Goal: Task Accomplishment & Management: Manage account settings

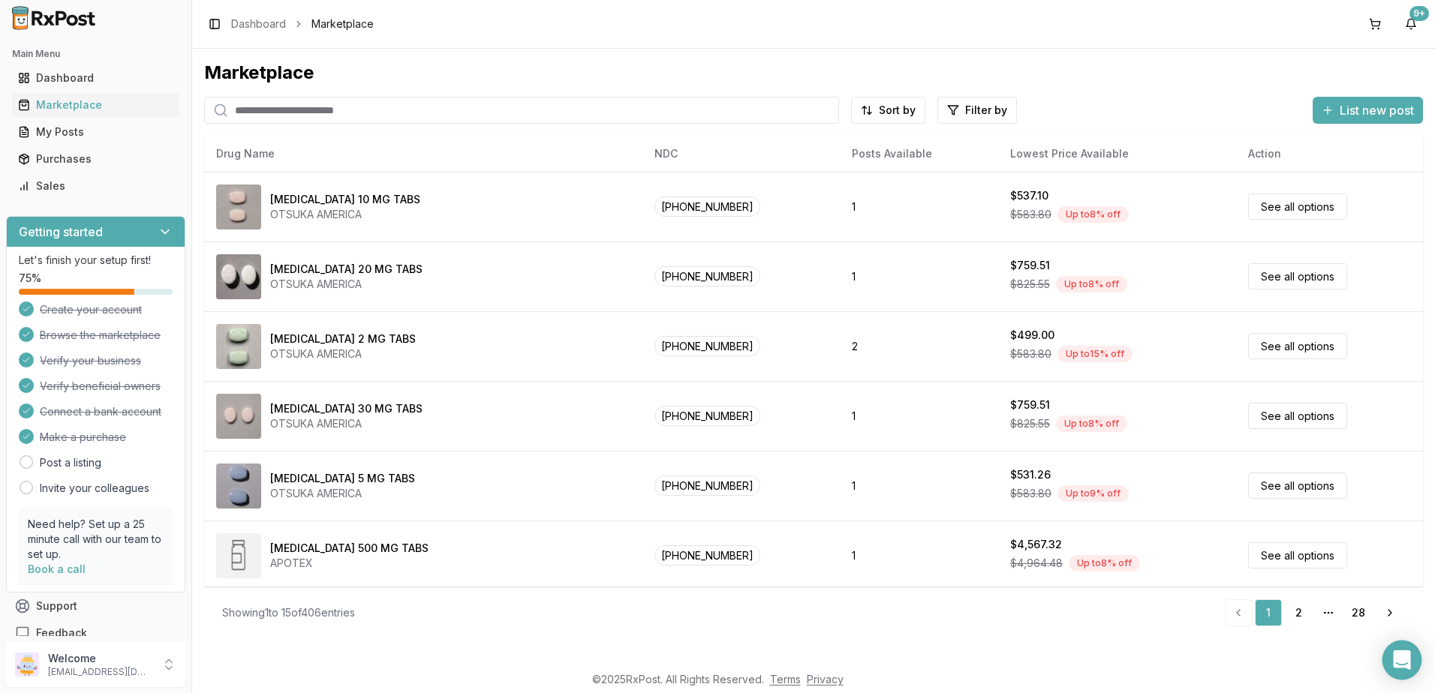
click at [1396, 666] on icon "Open Intercom Messenger" at bounding box center [1401, 661] width 17 height 20
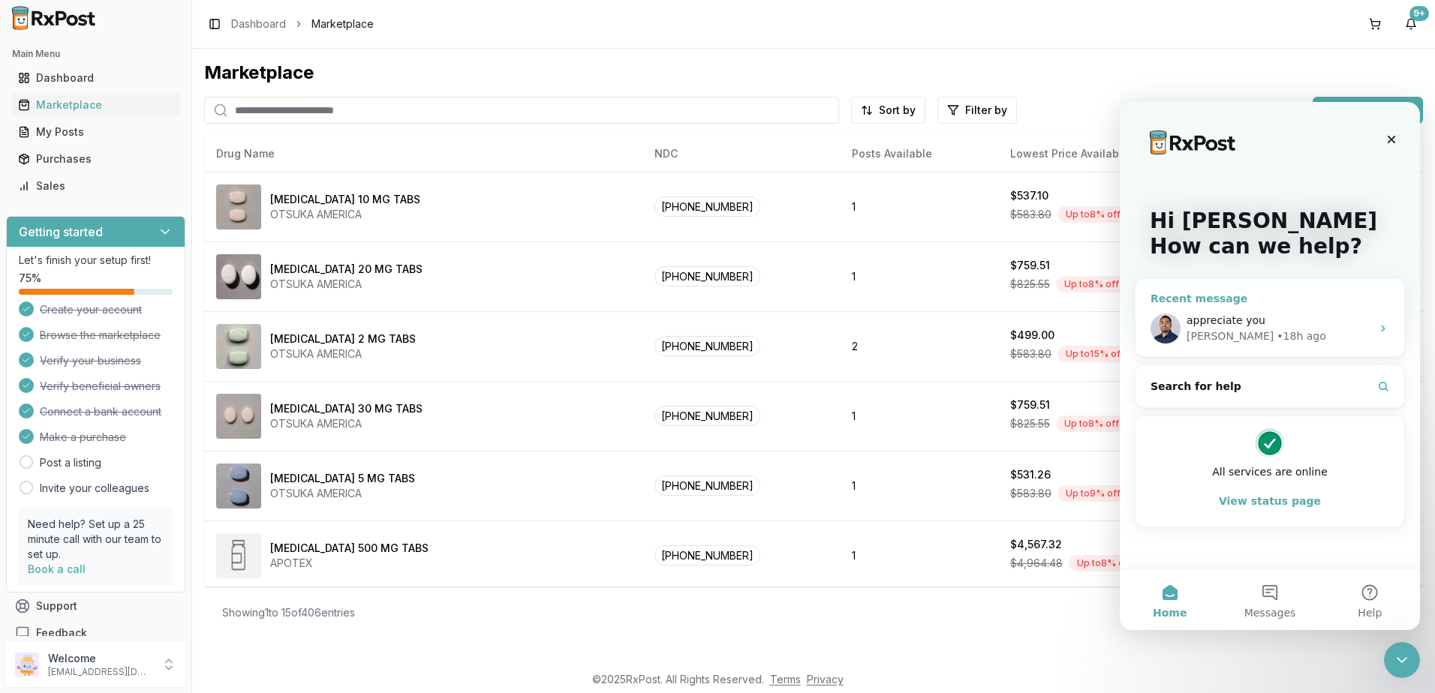
click at [1268, 314] on div "appreciate you" at bounding box center [1278, 321] width 185 height 16
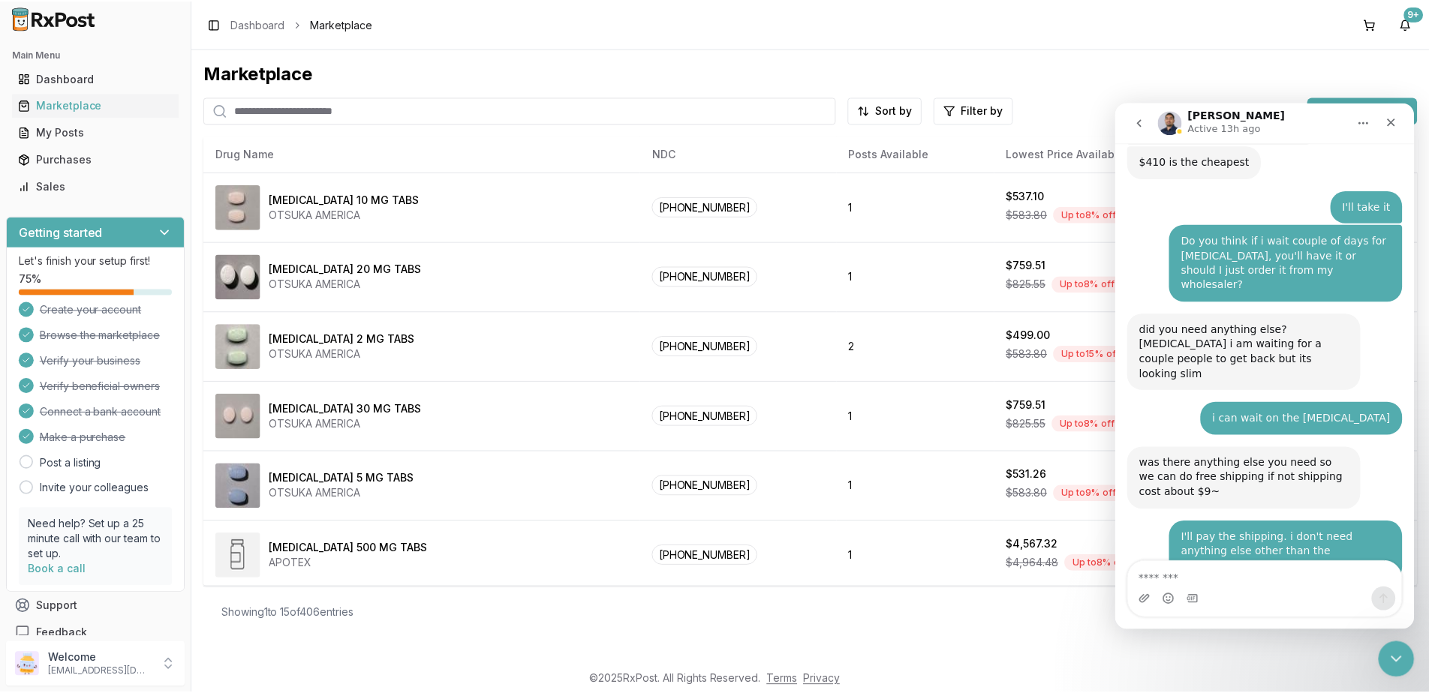
scroll to position [9766, 0]
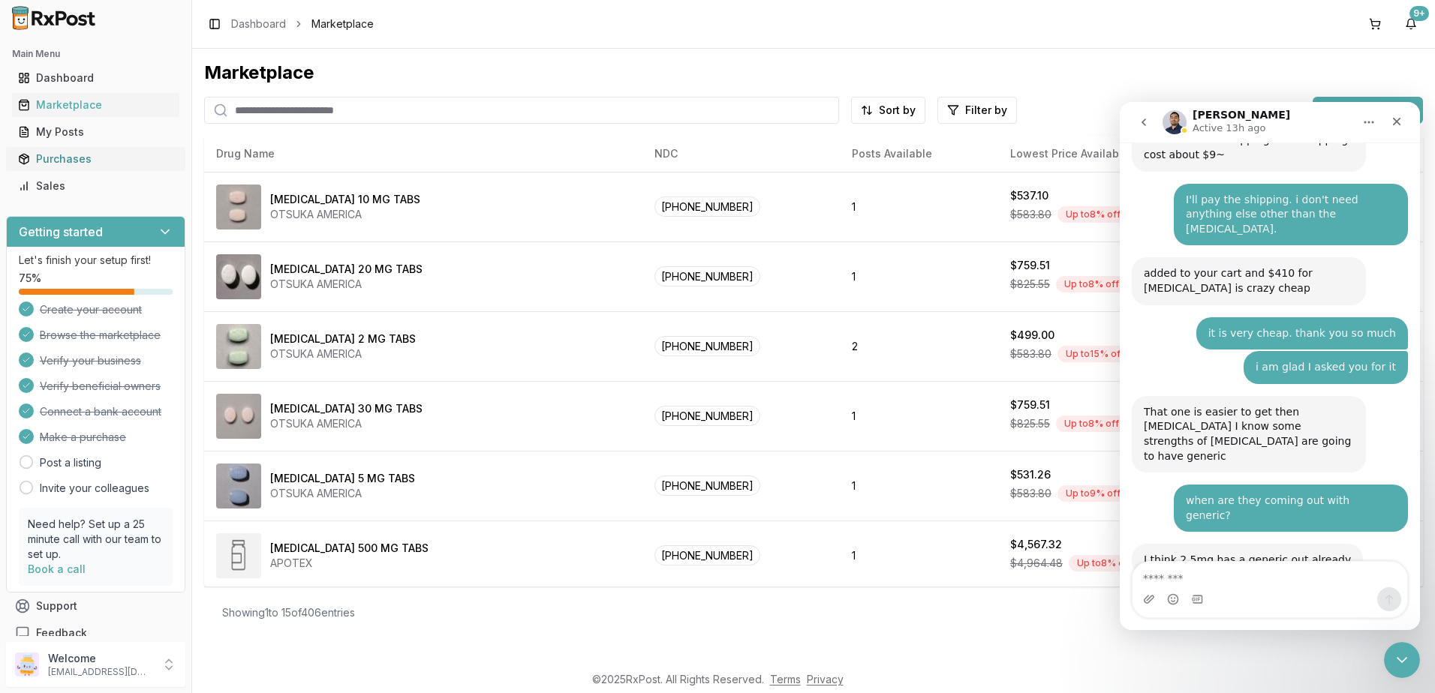
click at [66, 156] on div "Purchases" at bounding box center [95, 159] width 155 height 15
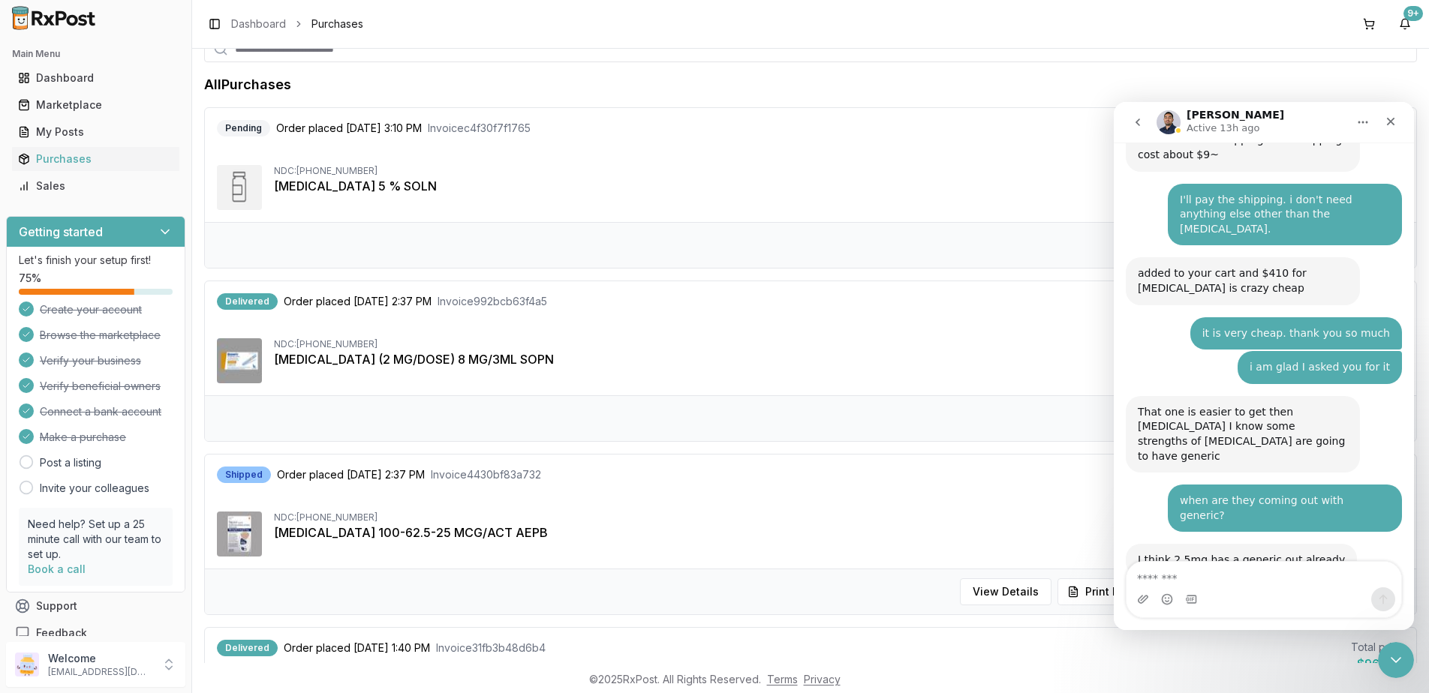
scroll to position [225, 0]
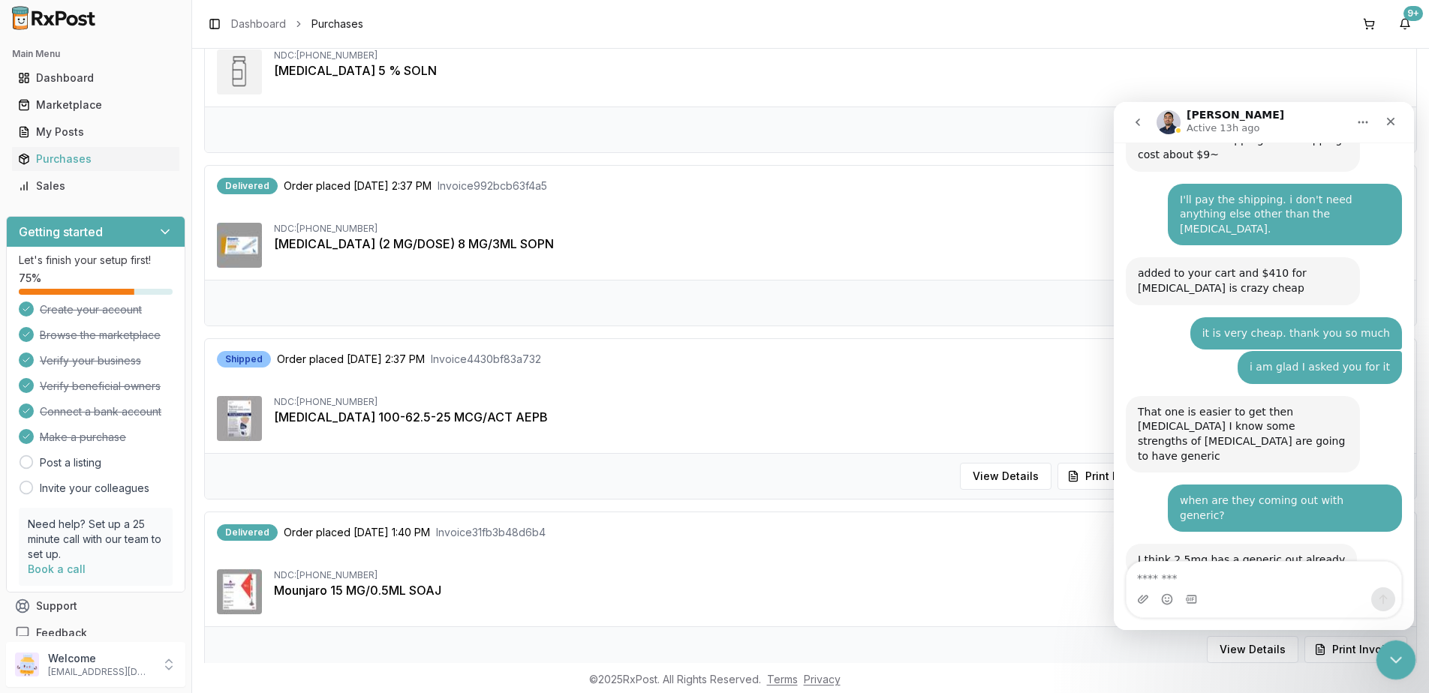
click at [1377, 655] on div "Close Intercom Messenger" at bounding box center [1393, 658] width 36 height 36
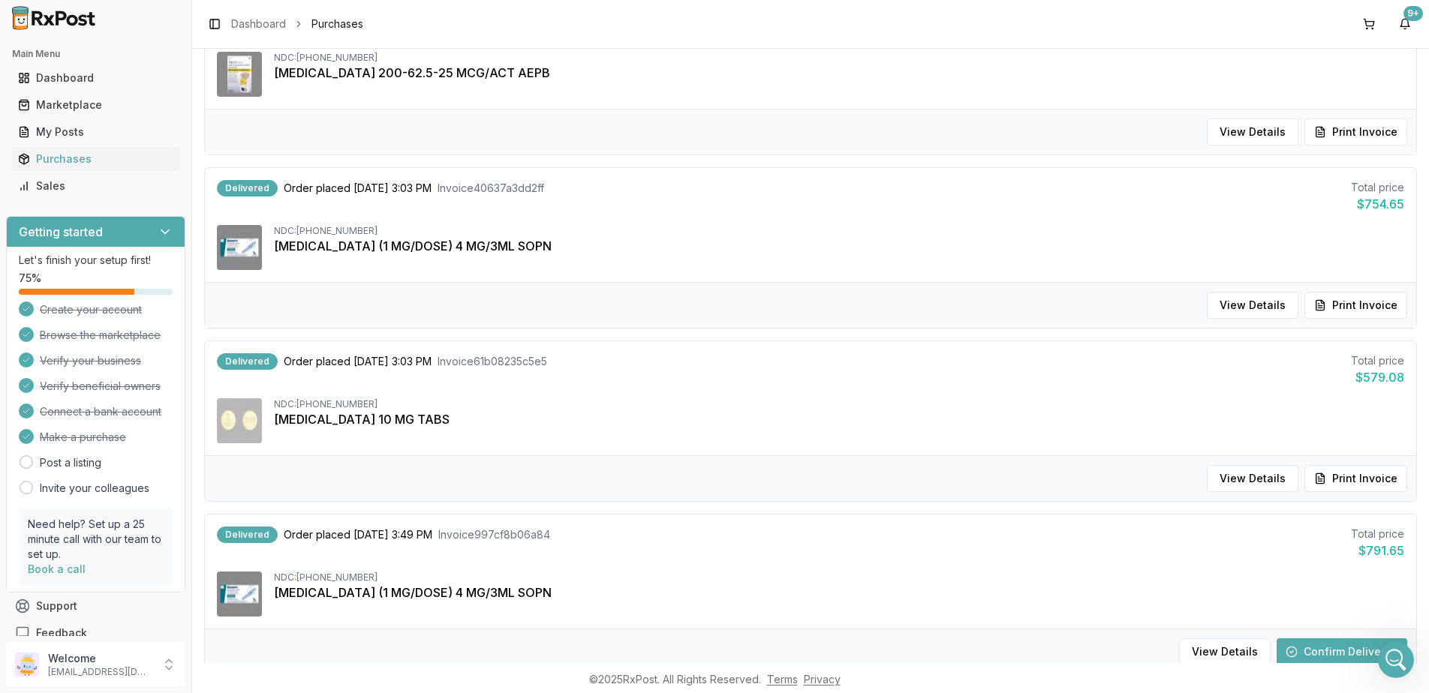
scroll to position [1201, 0]
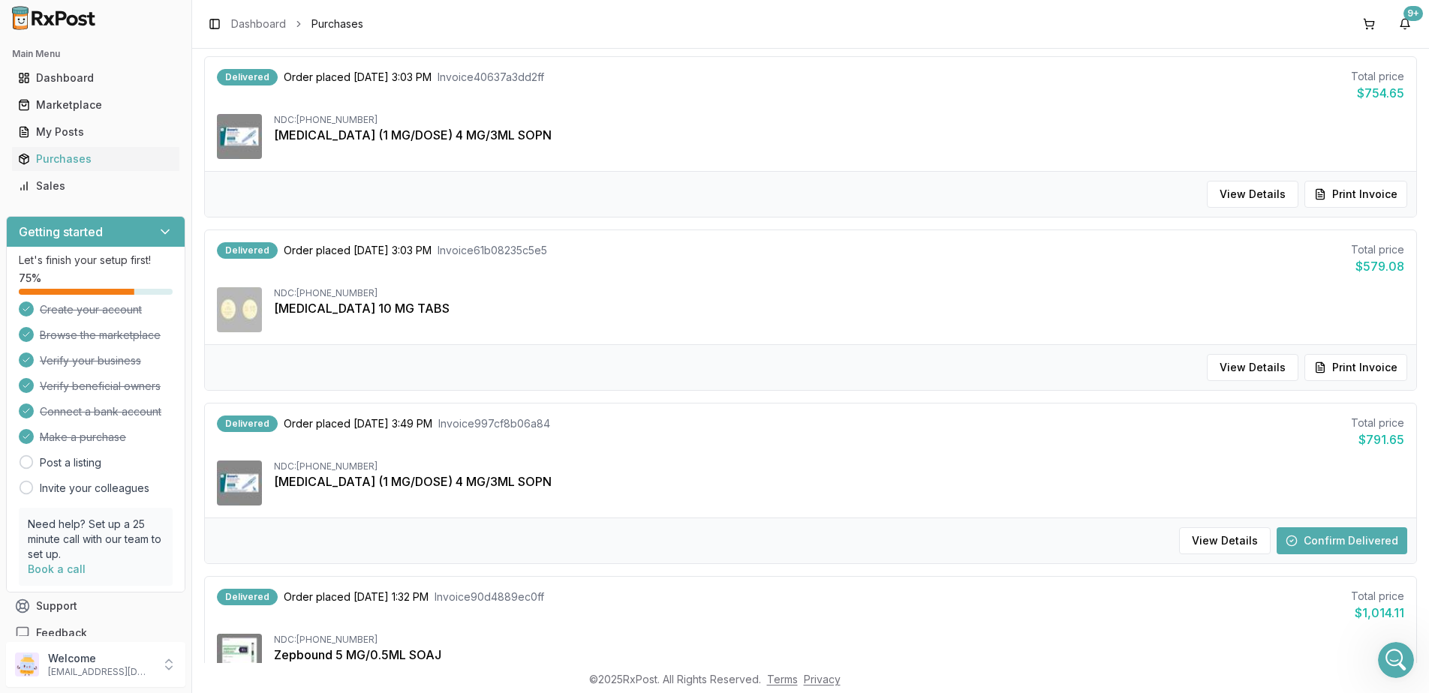
click at [1333, 540] on button "Confirm Delivered" at bounding box center [1341, 541] width 131 height 27
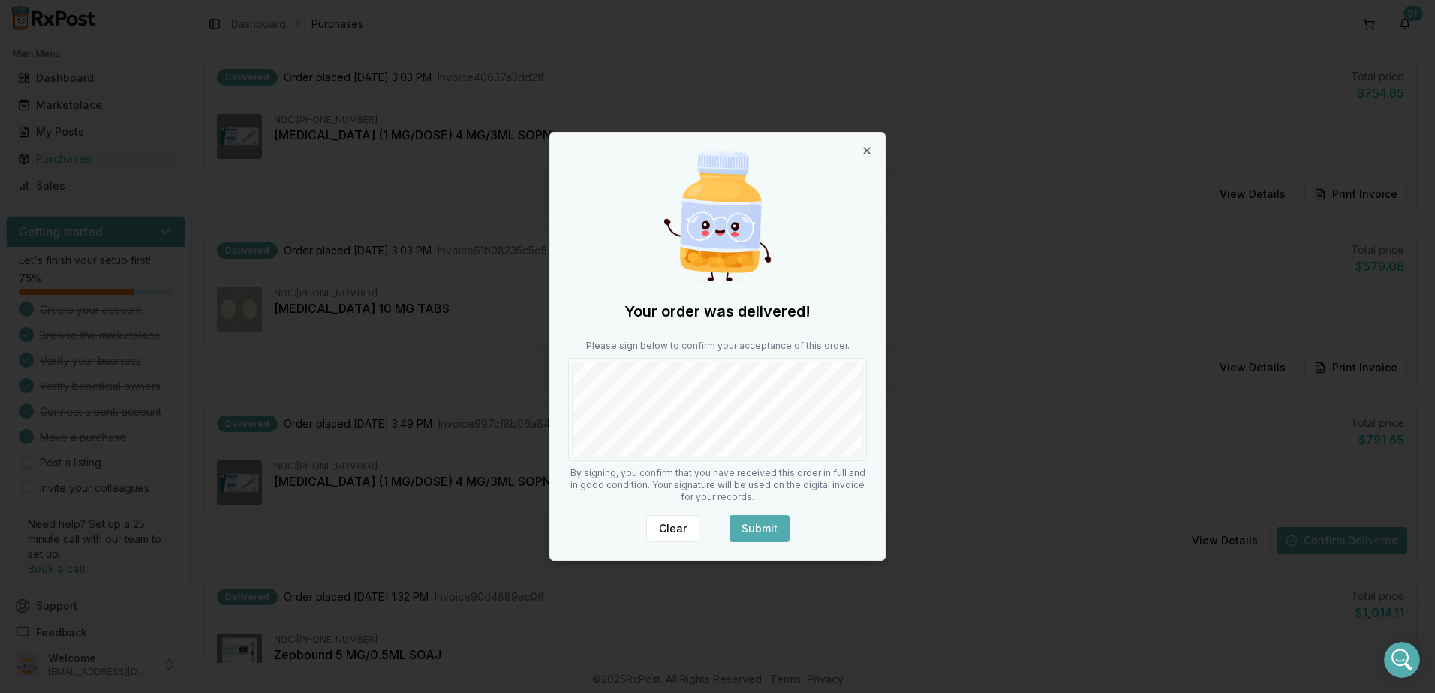
click at [753, 527] on button "Submit" at bounding box center [759, 529] width 60 height 27
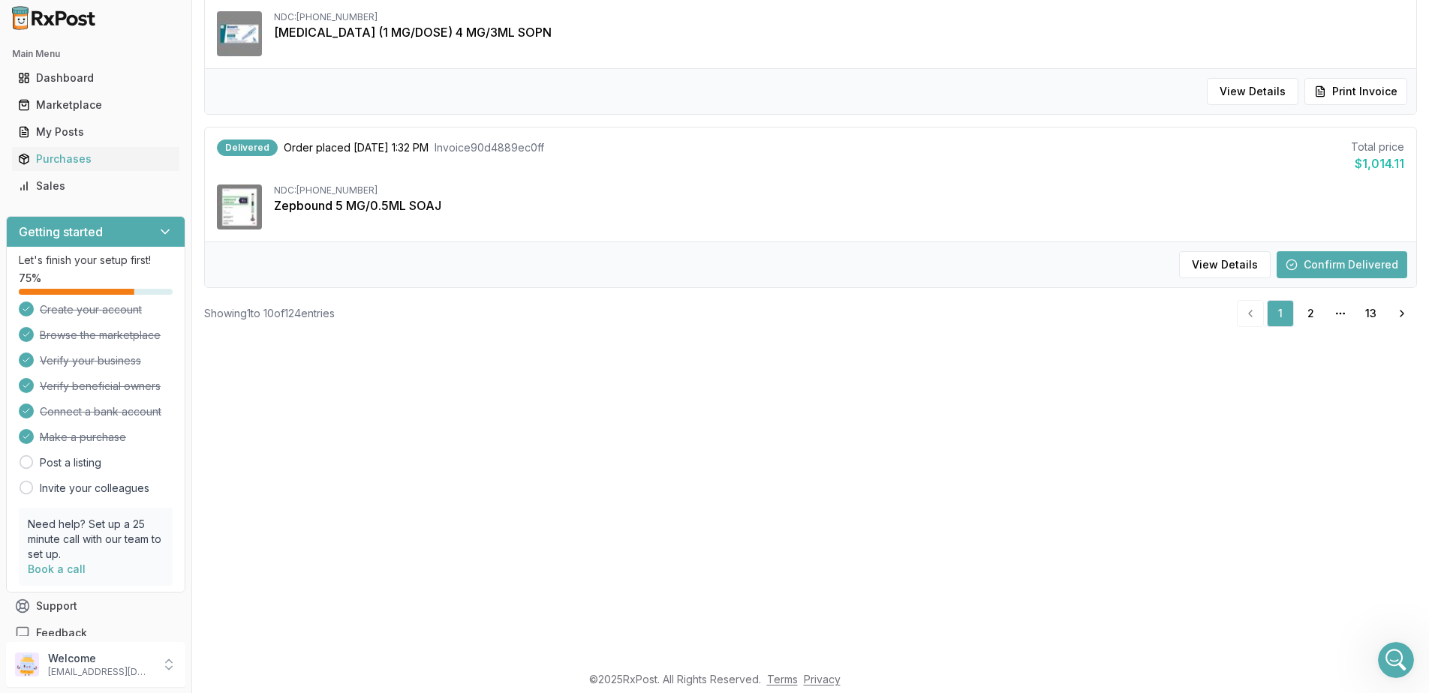
scroll to position [150, 0]
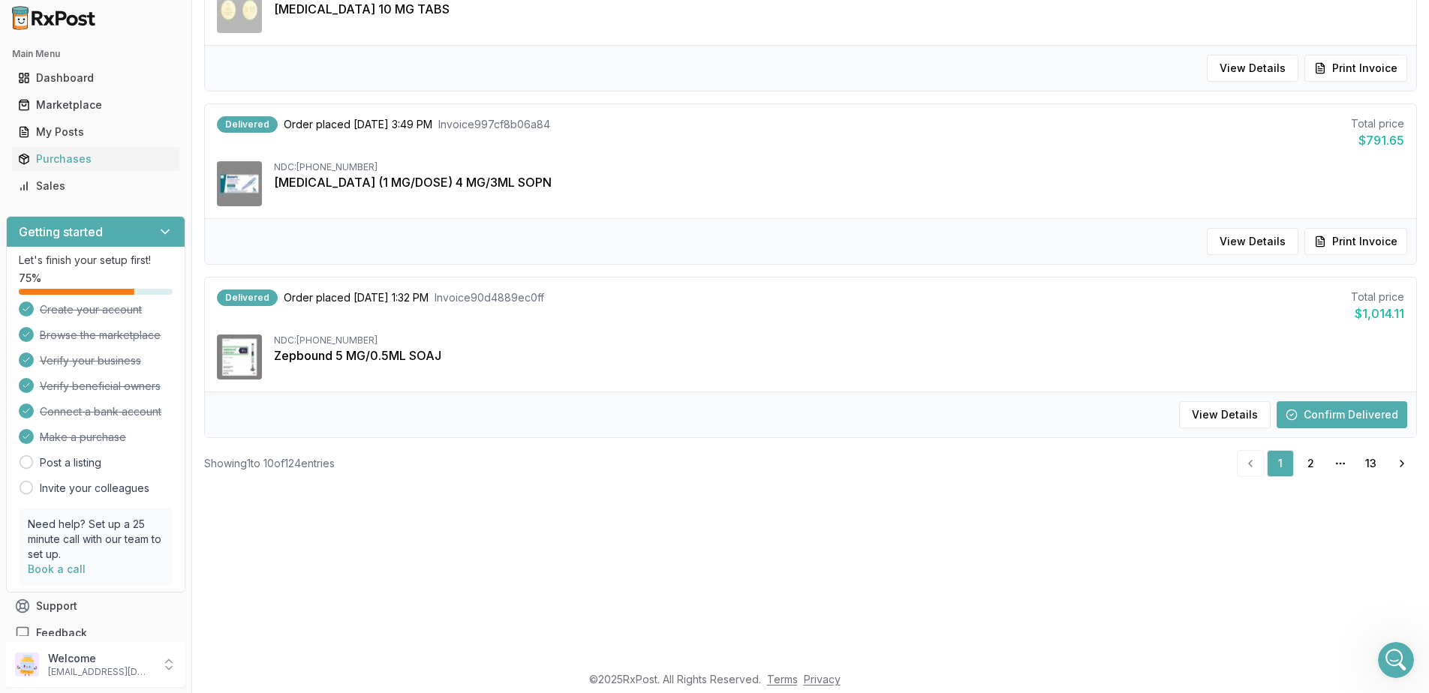
click at [1329, 413] on button "Confirm Delivered" at bounding box center [1341, 414] width 131 height 27
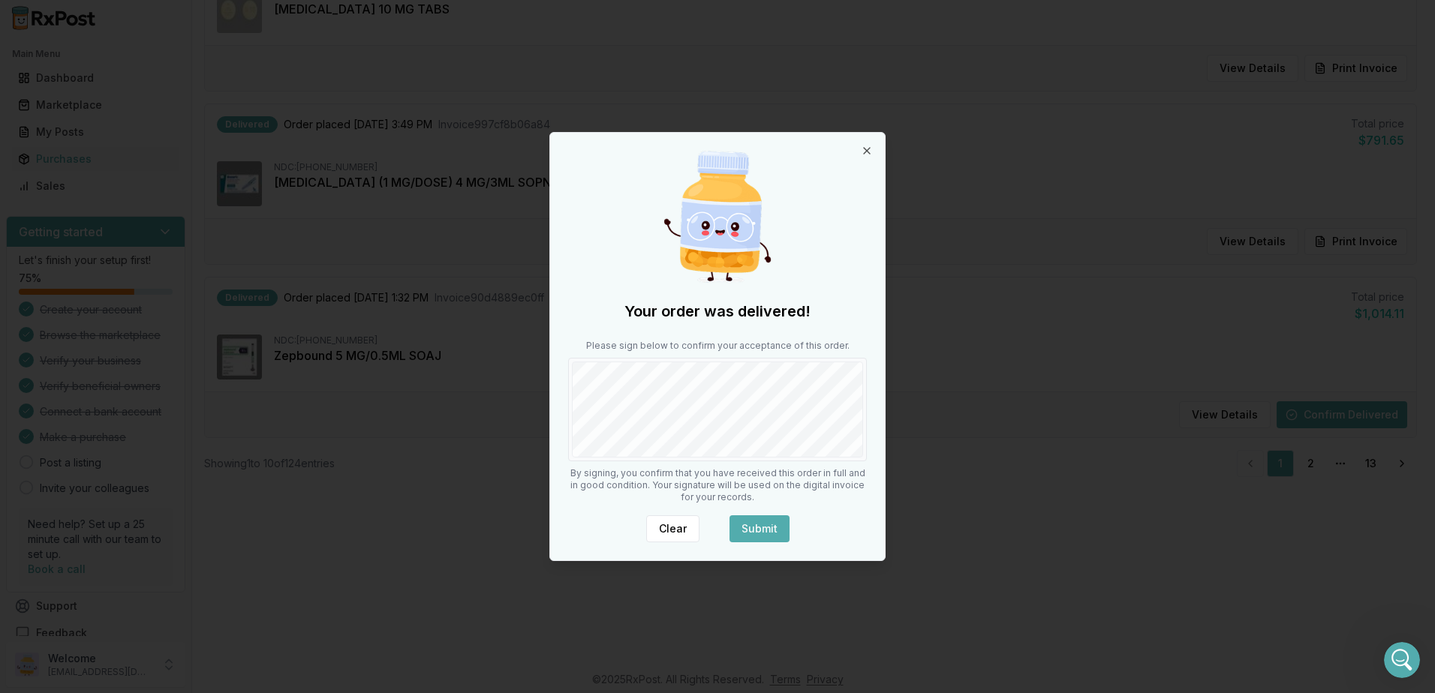
click at [756, 516] on button "Submit" at bounding box center [759, 529] width 60 height 27
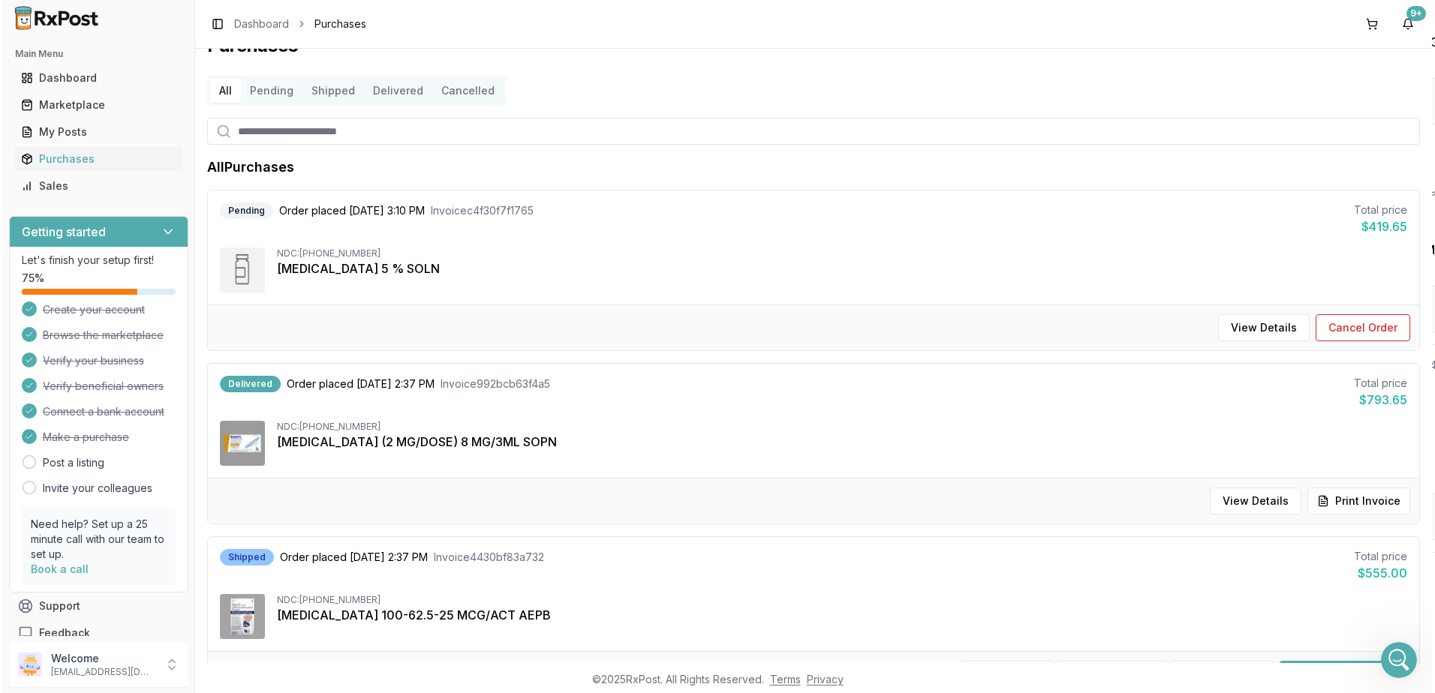
scroll to position [0, 0]
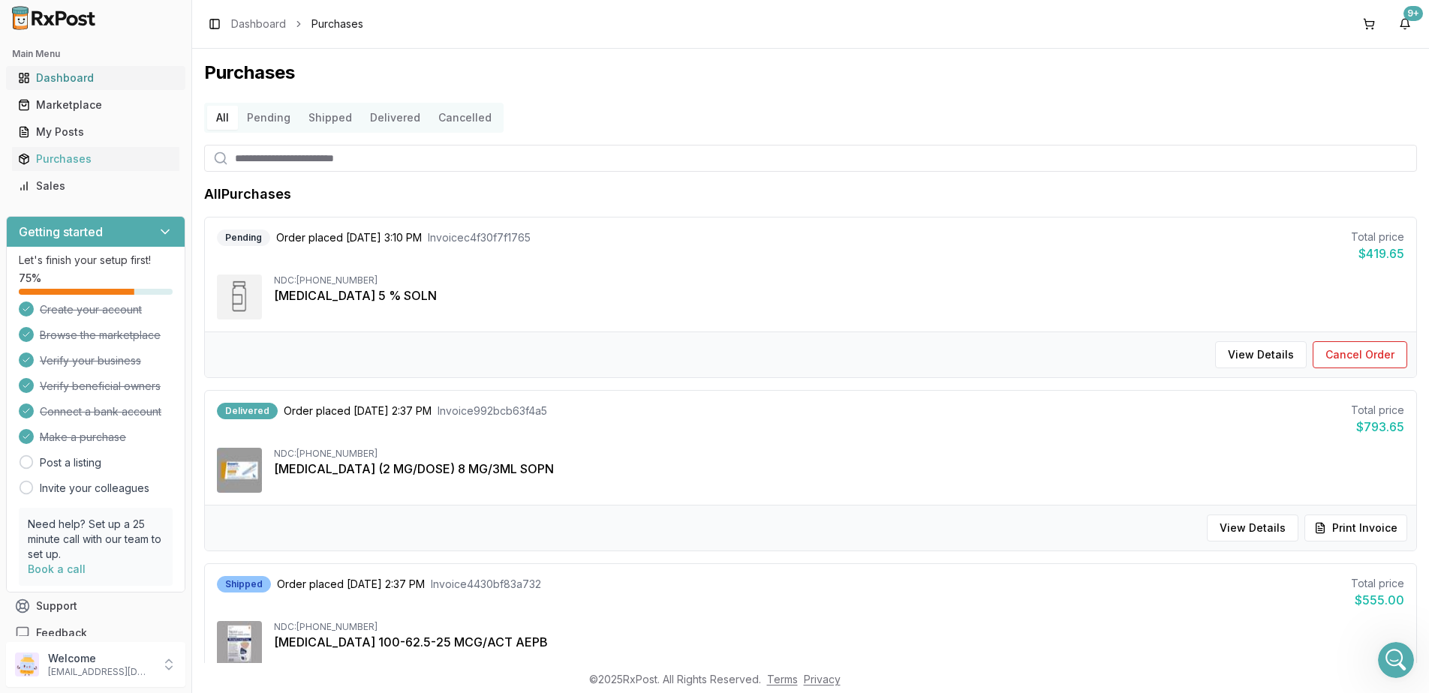
click at [77, 83] on div "Dashboard" at bounding box center [95, 78] width 155 height 15
